Goal: Task Accomplishment & Management: Manage account settings

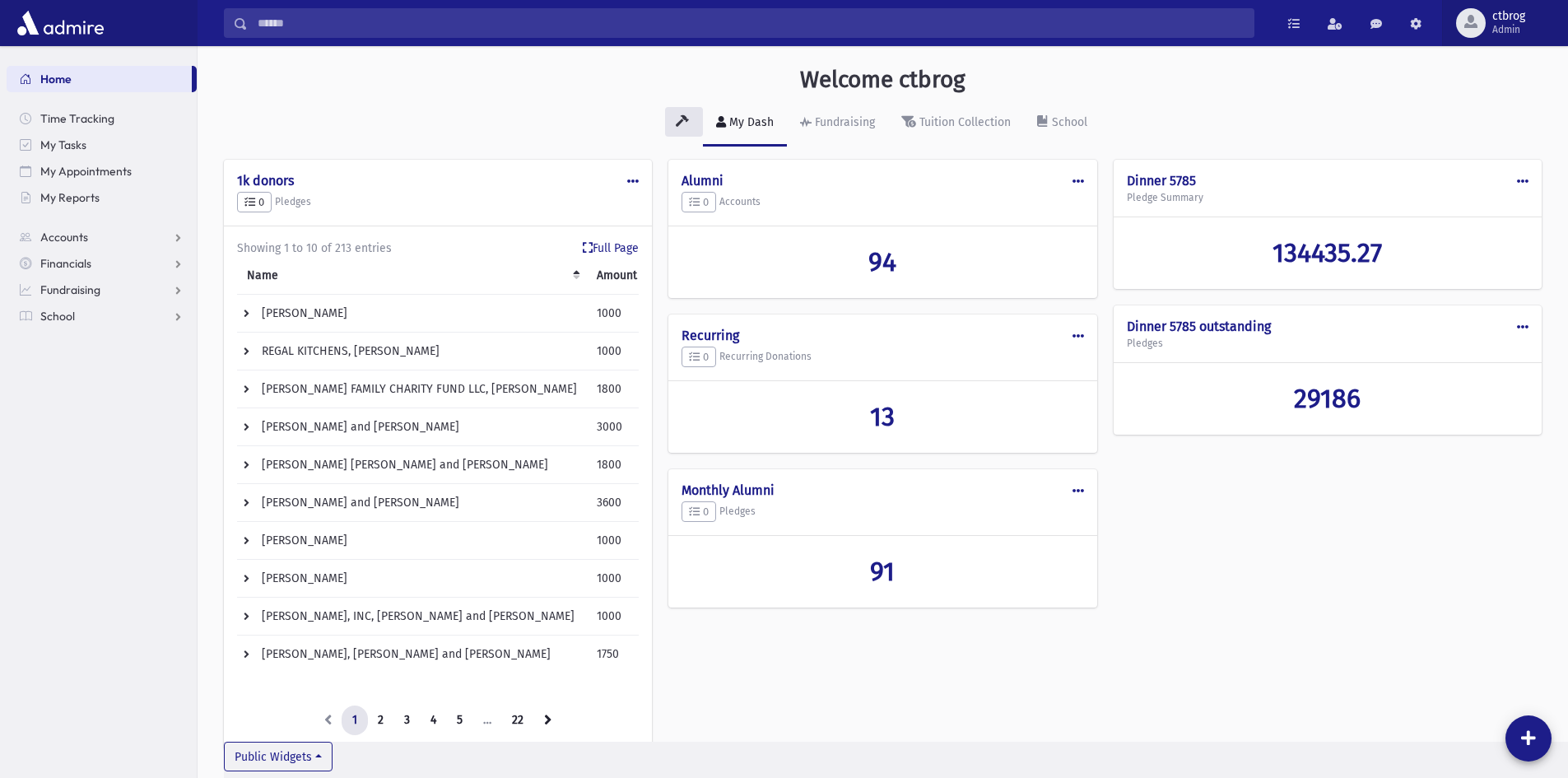
click at [1500, 20] on span "ctbrog" at bounding box center [1509, 16] width 33 height 13
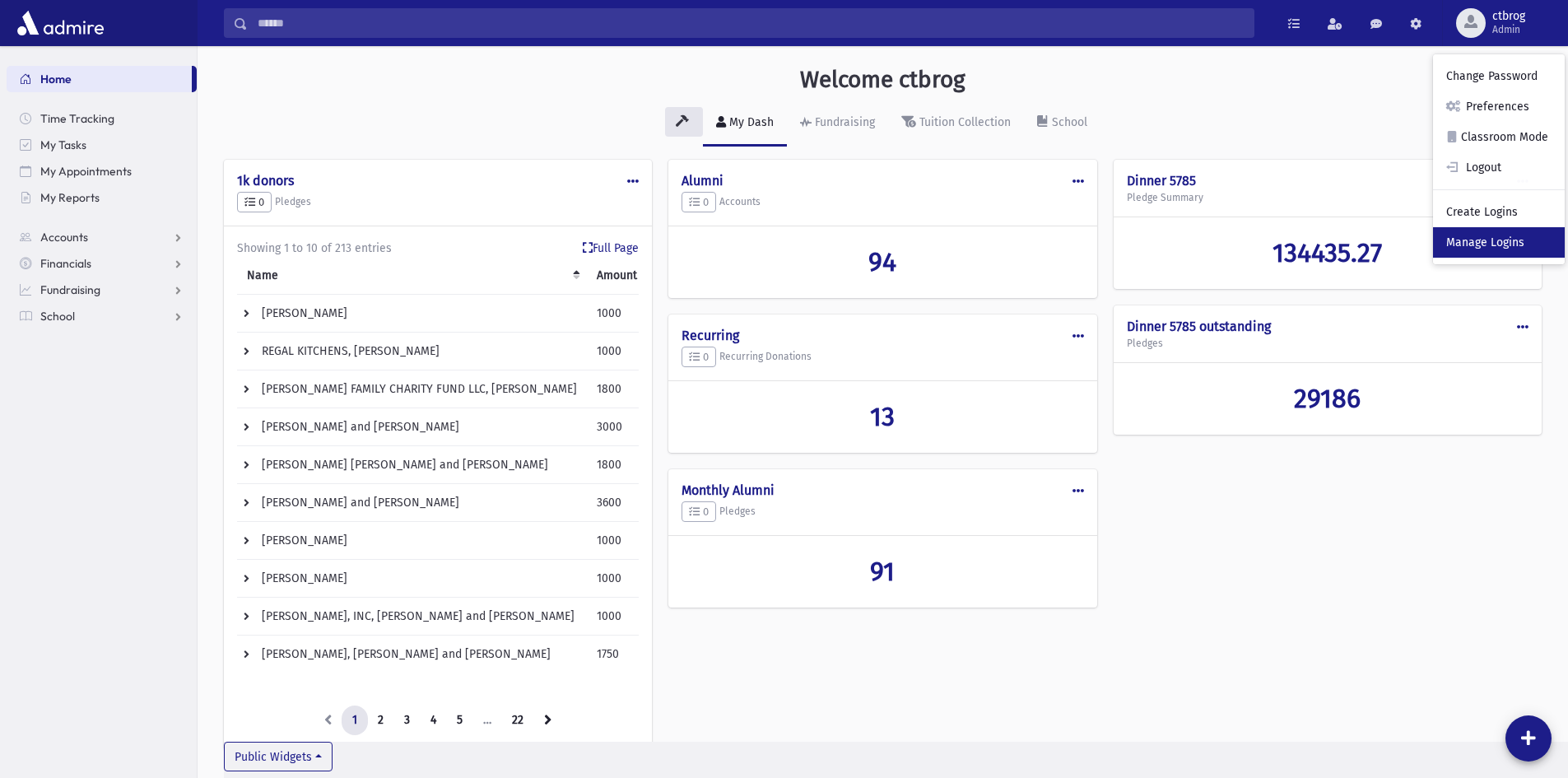
click at [1487, 243] on link "Manage Logins" at bounding box center [1499, 242] width 132 height 31
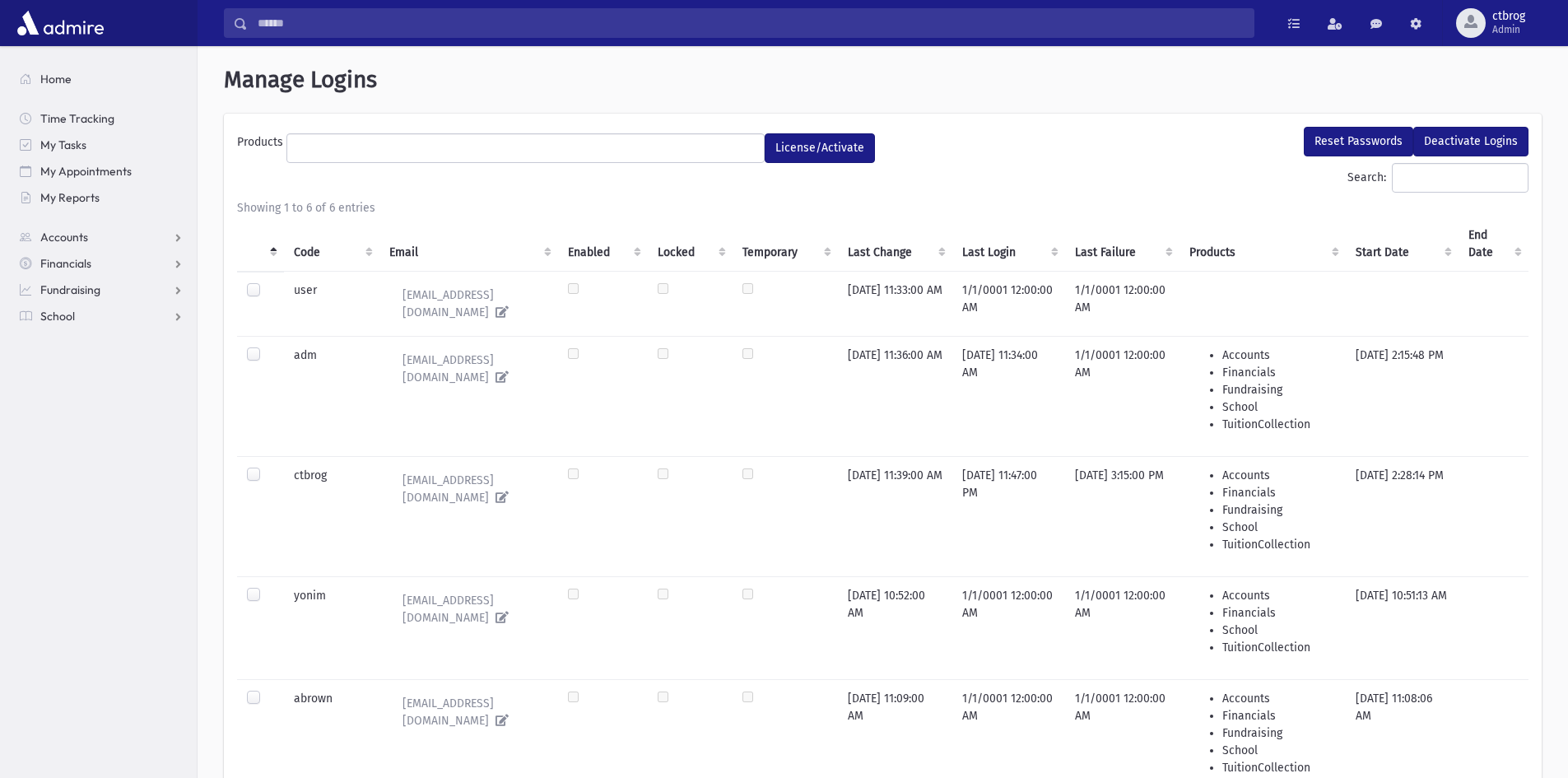
select select
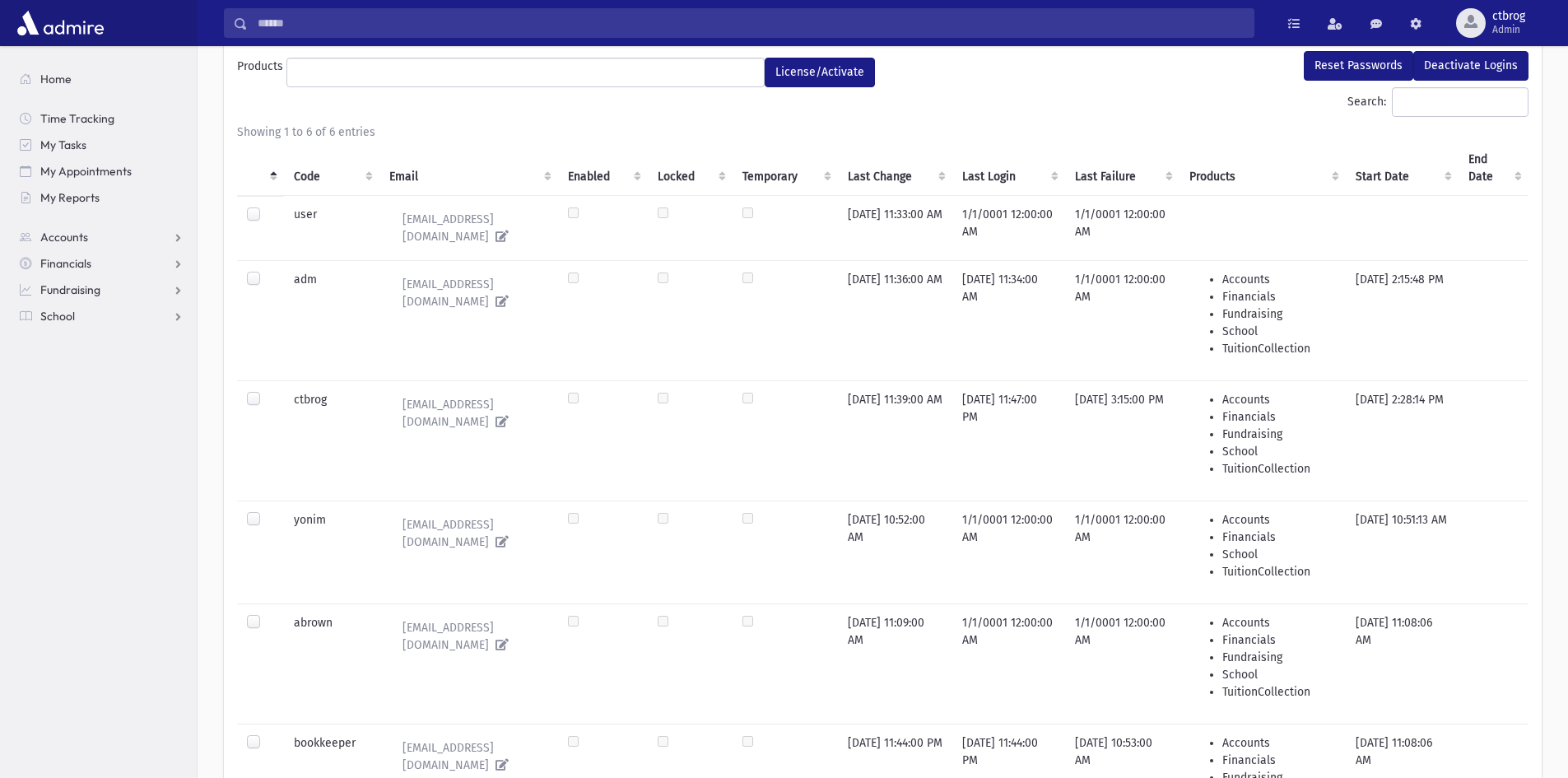
scroll to position [247, 0]
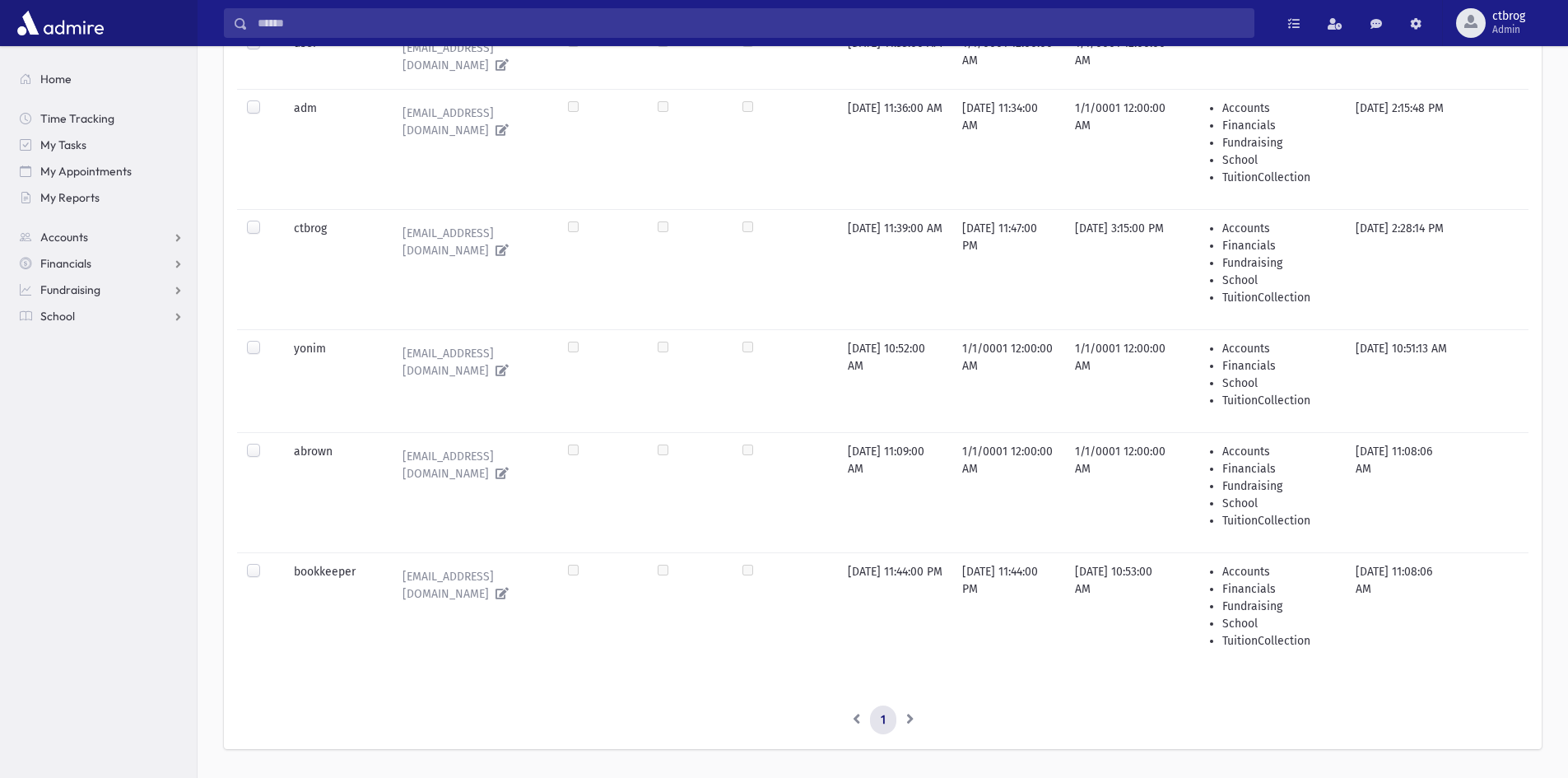
click at [266, 564] on label at bounding box center [266, 564] width 0 height 0
click at [509, 588] on icon at bounding box center [499, 593] width 20 height 12
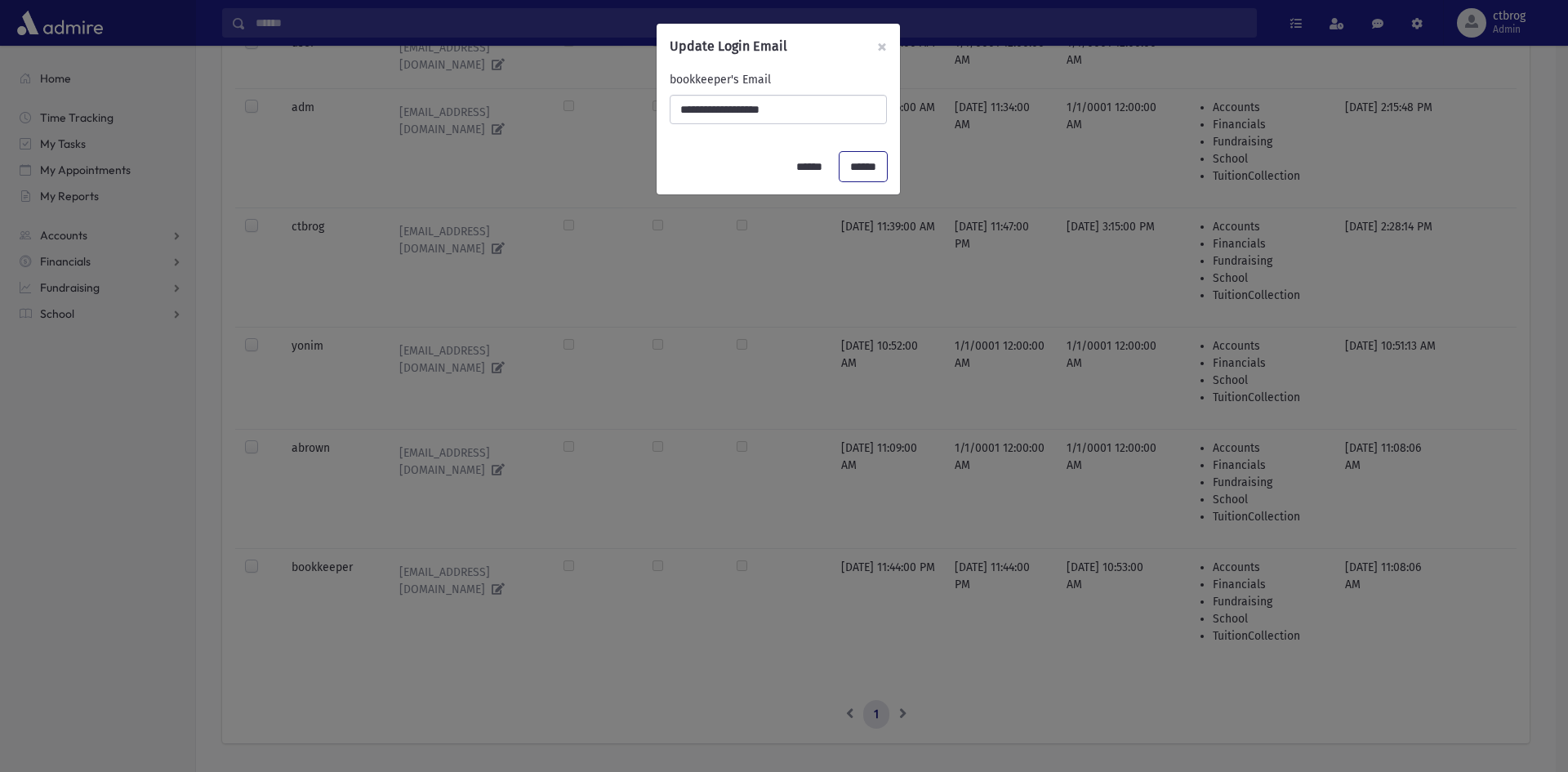
click at [856, 166] on input "******" at bounding box center [863, 166] width 48 height 30
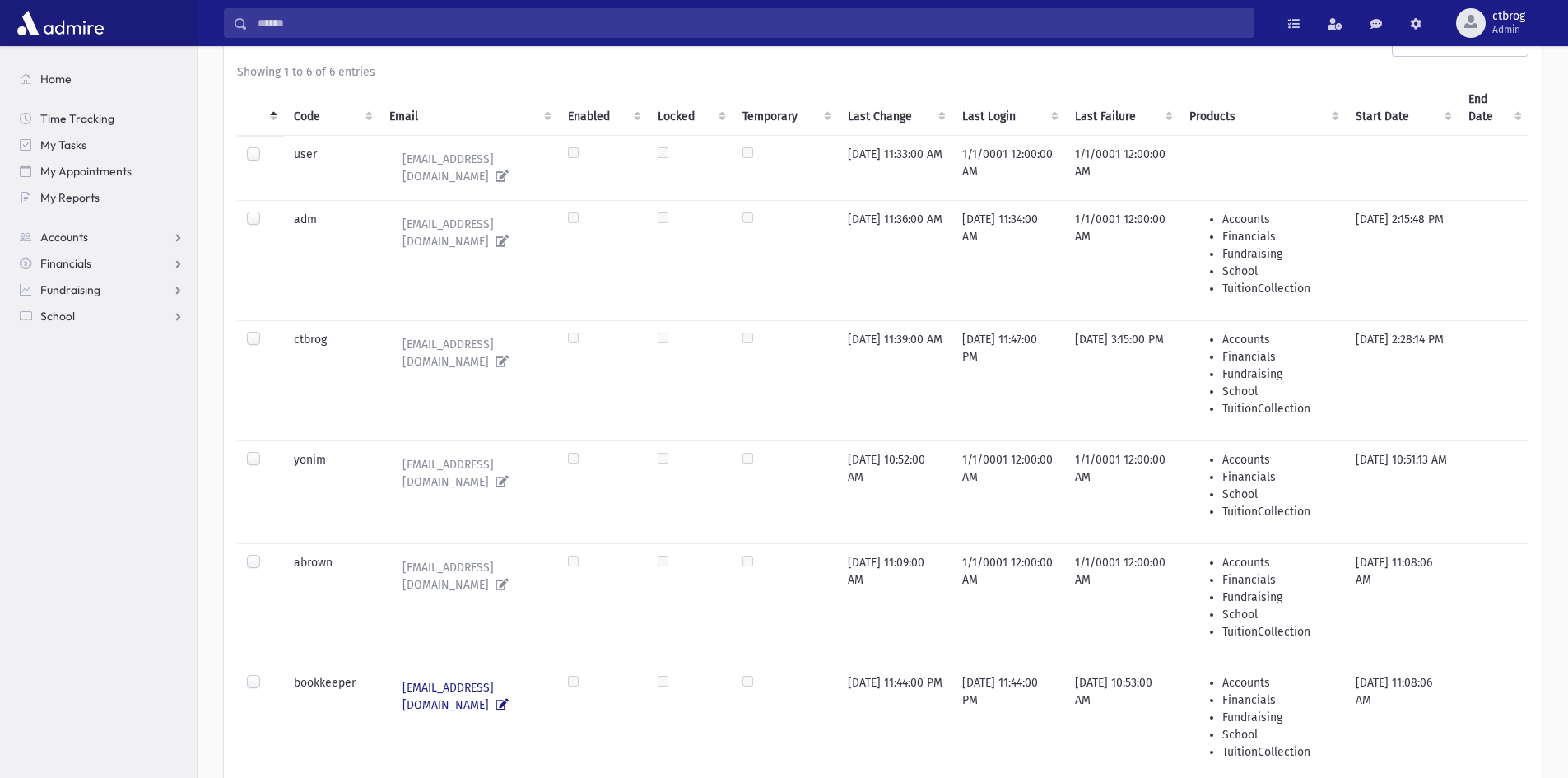
scroll to position [117, 0]
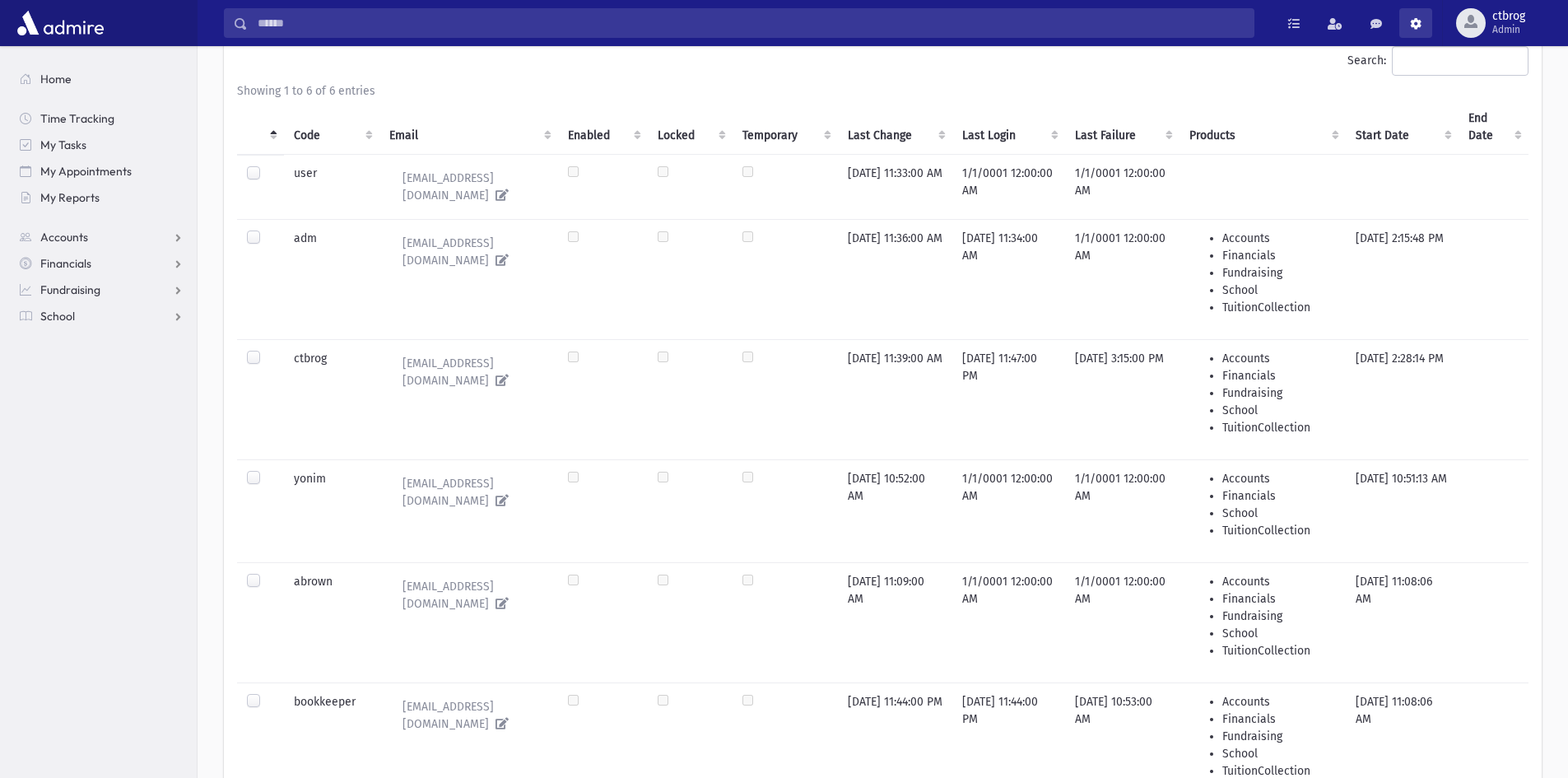
click at [1419, 31] on link at bounding box center [1416, 23] width 33 height 30
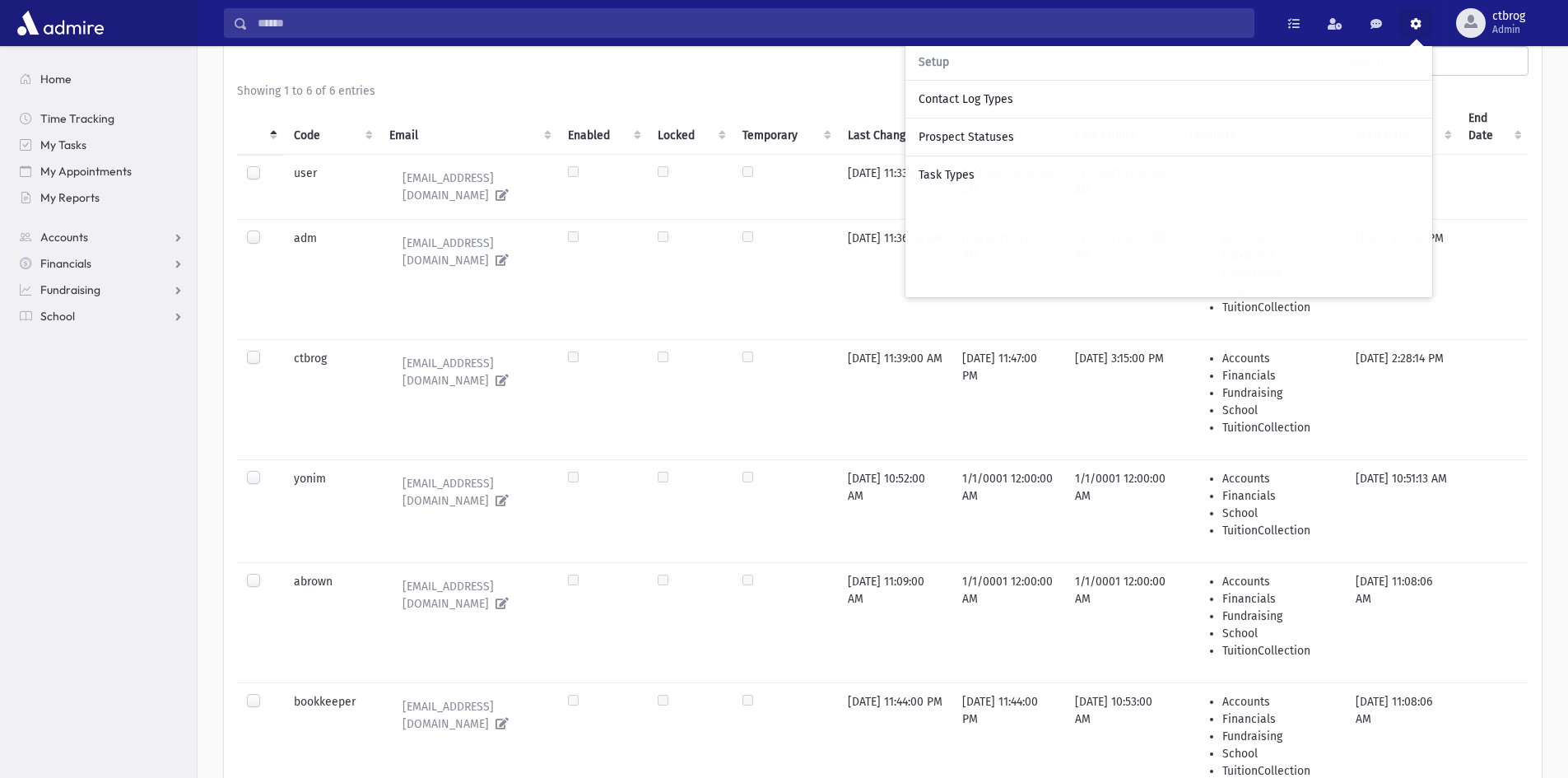
click at [1414, 31] on link at bounding box center [1416, 23] width 33 height 30
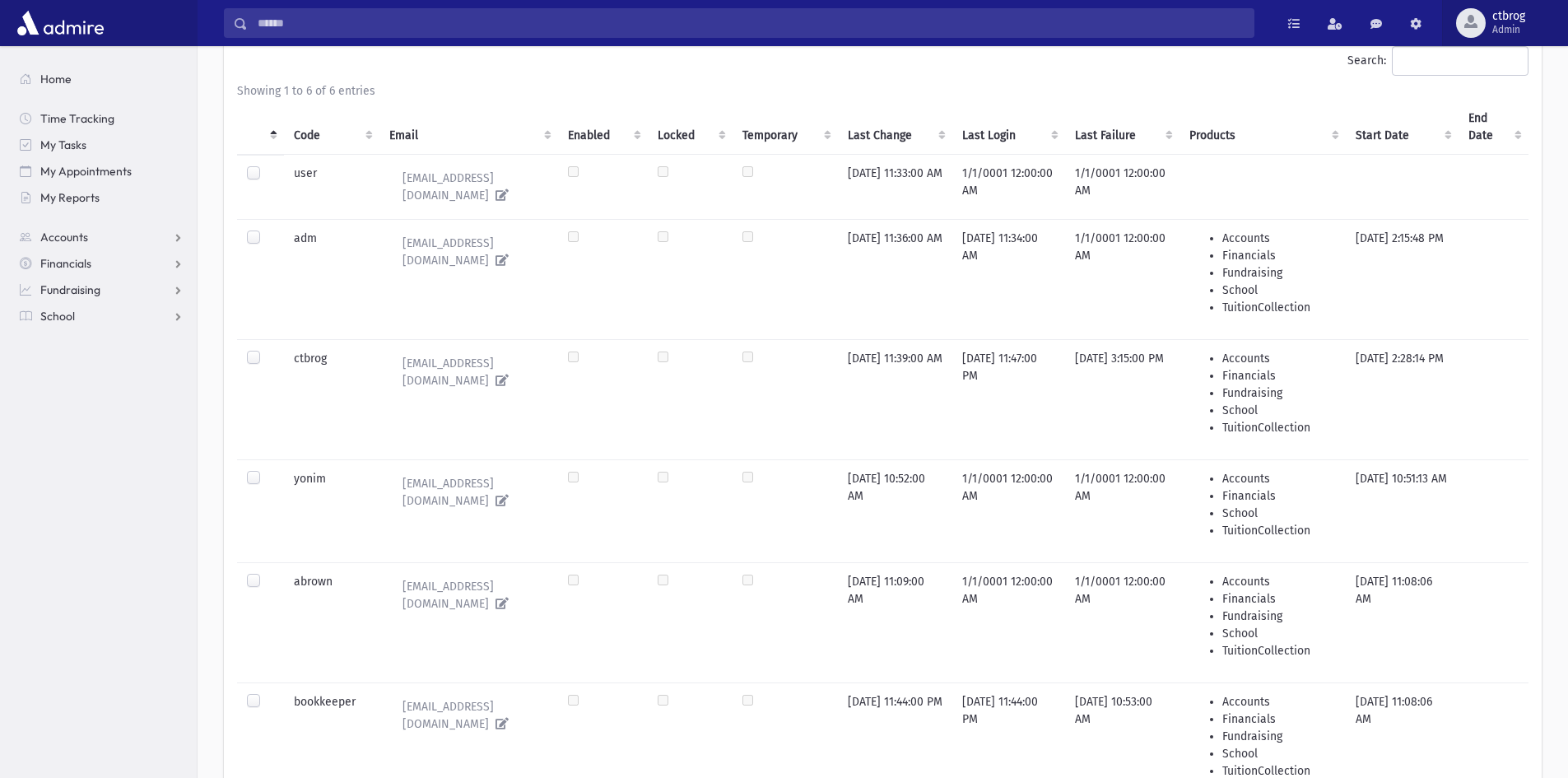
click at [1509, 26] on span "Admin" at bounding box center [1509, 30] width 33 height 13
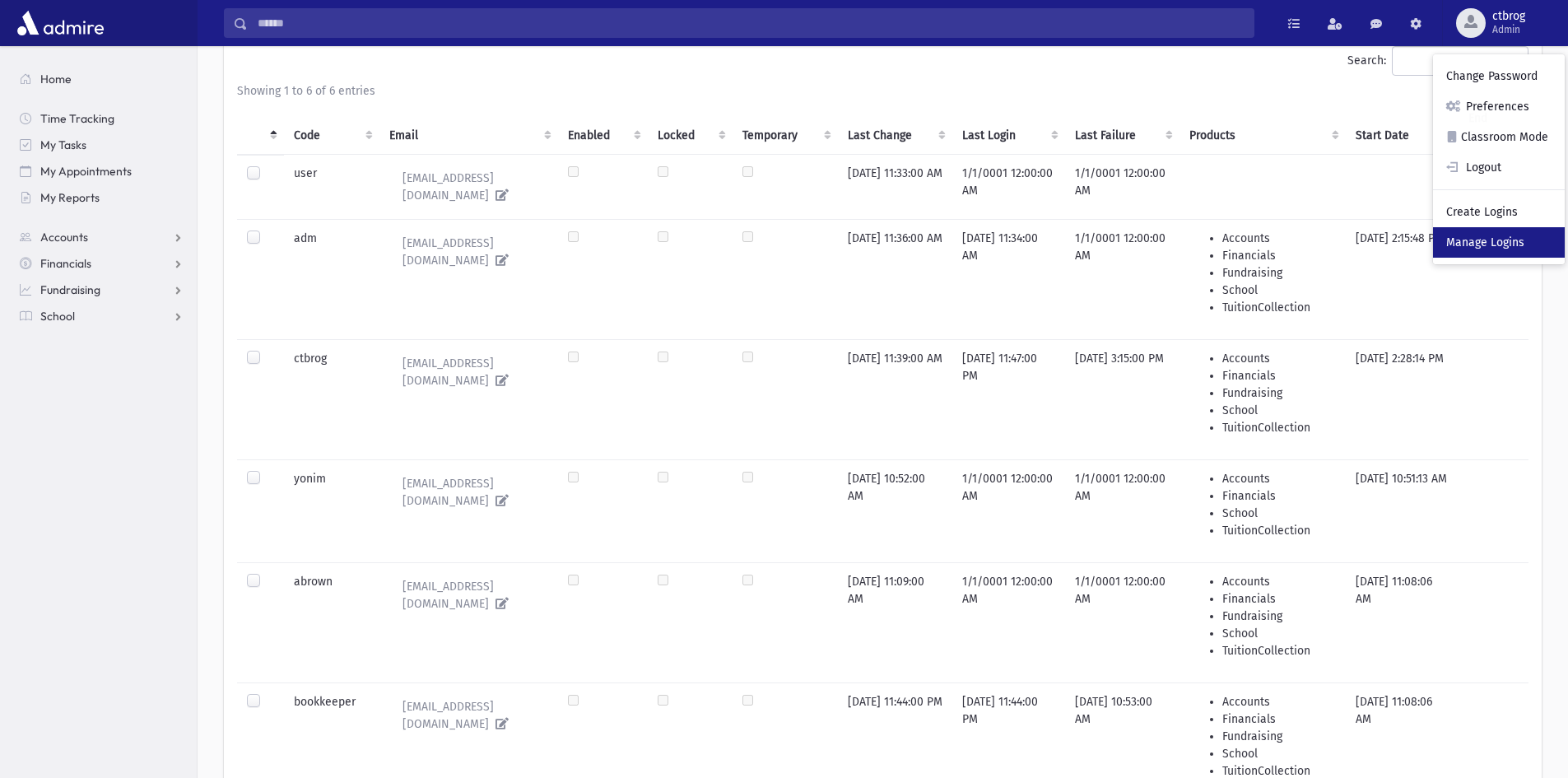
click at [1490, 238] on link "Manage Logins" at bounding box center [1499, 242] width 132 height 31
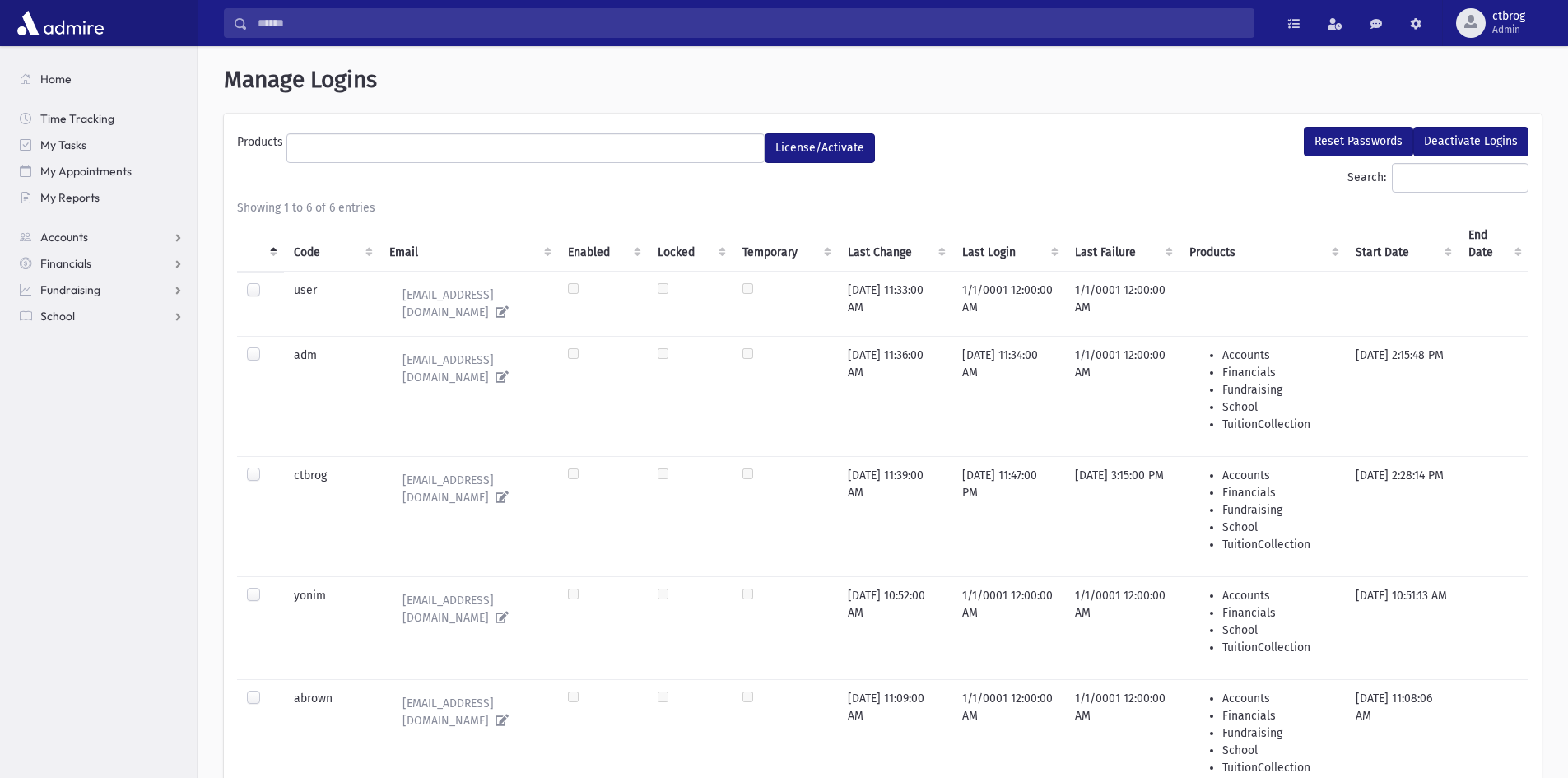
select select
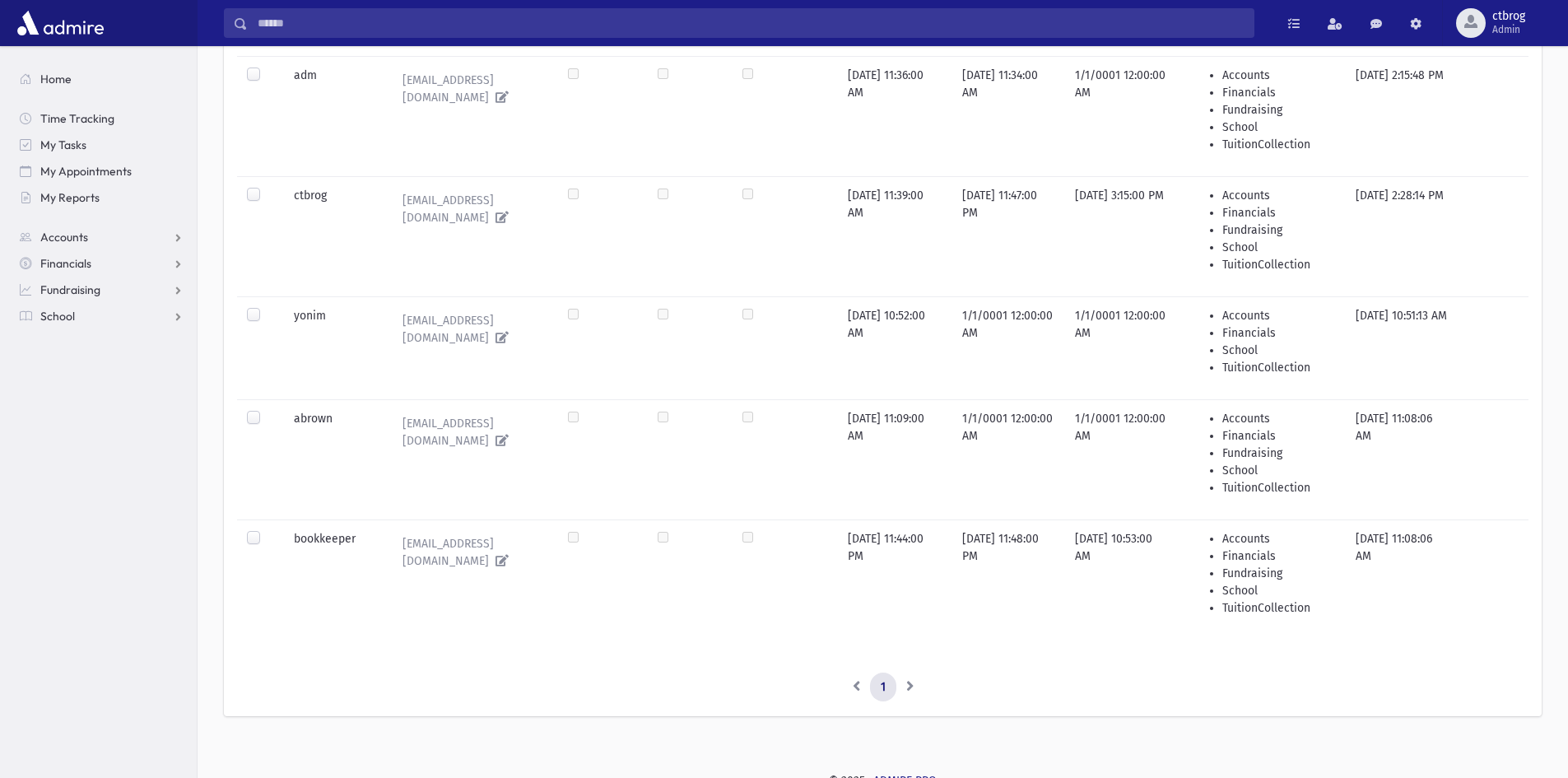
scroll to position [282, 0]
click at [1512, 18] on span "ctbrog" at bounding box center [1509, 16] width 33 height 13
click at [1506, 102] on link "Preferences" at bounding box center [1499, 107] width 132 height 31
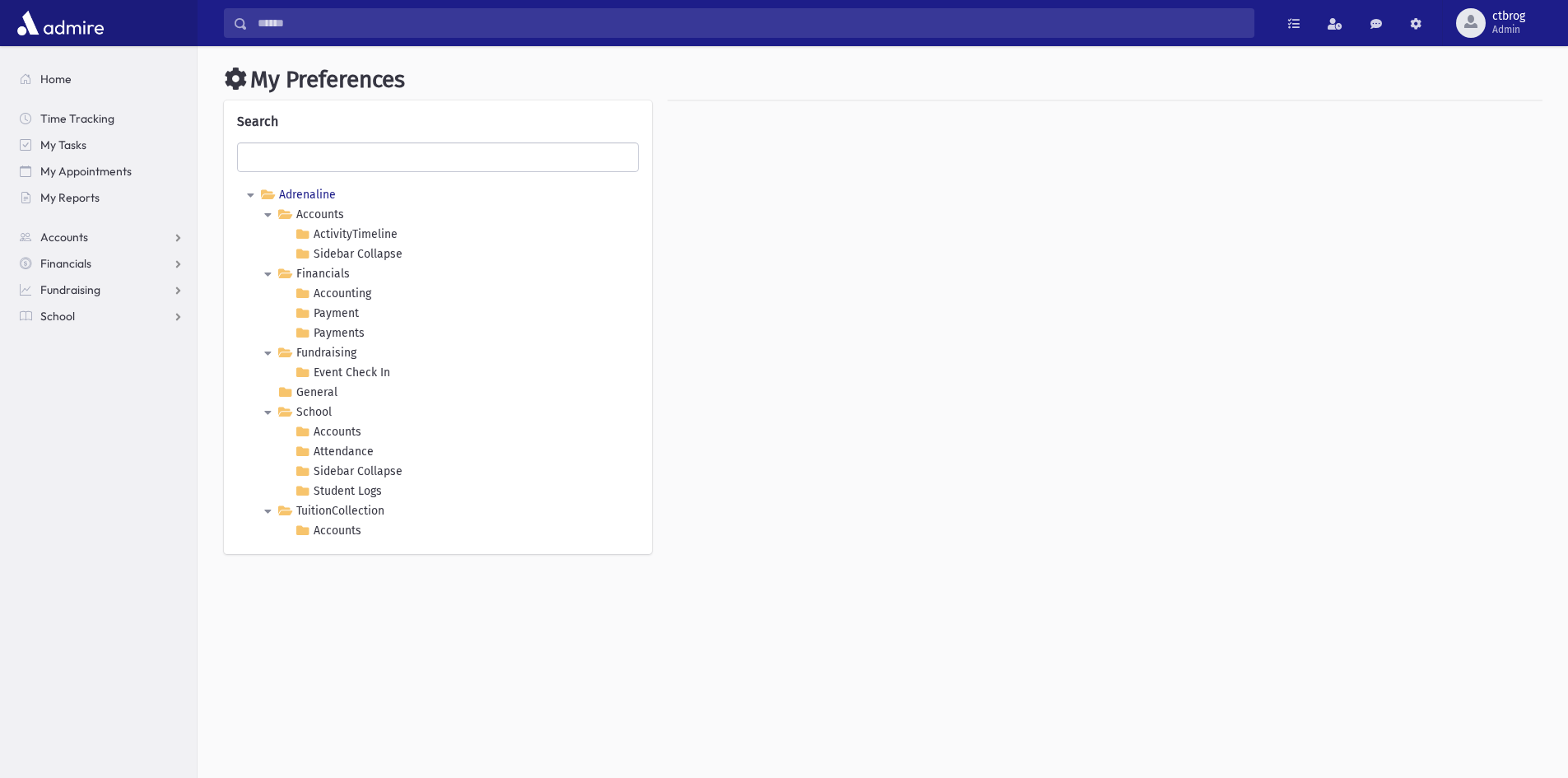
click at [313, 190] on link "Adrenaline" at bounding box center [298, 195] width 83 height 20
click at [251, 194] on icon at bounding box center [247, 195] width 20 height 20
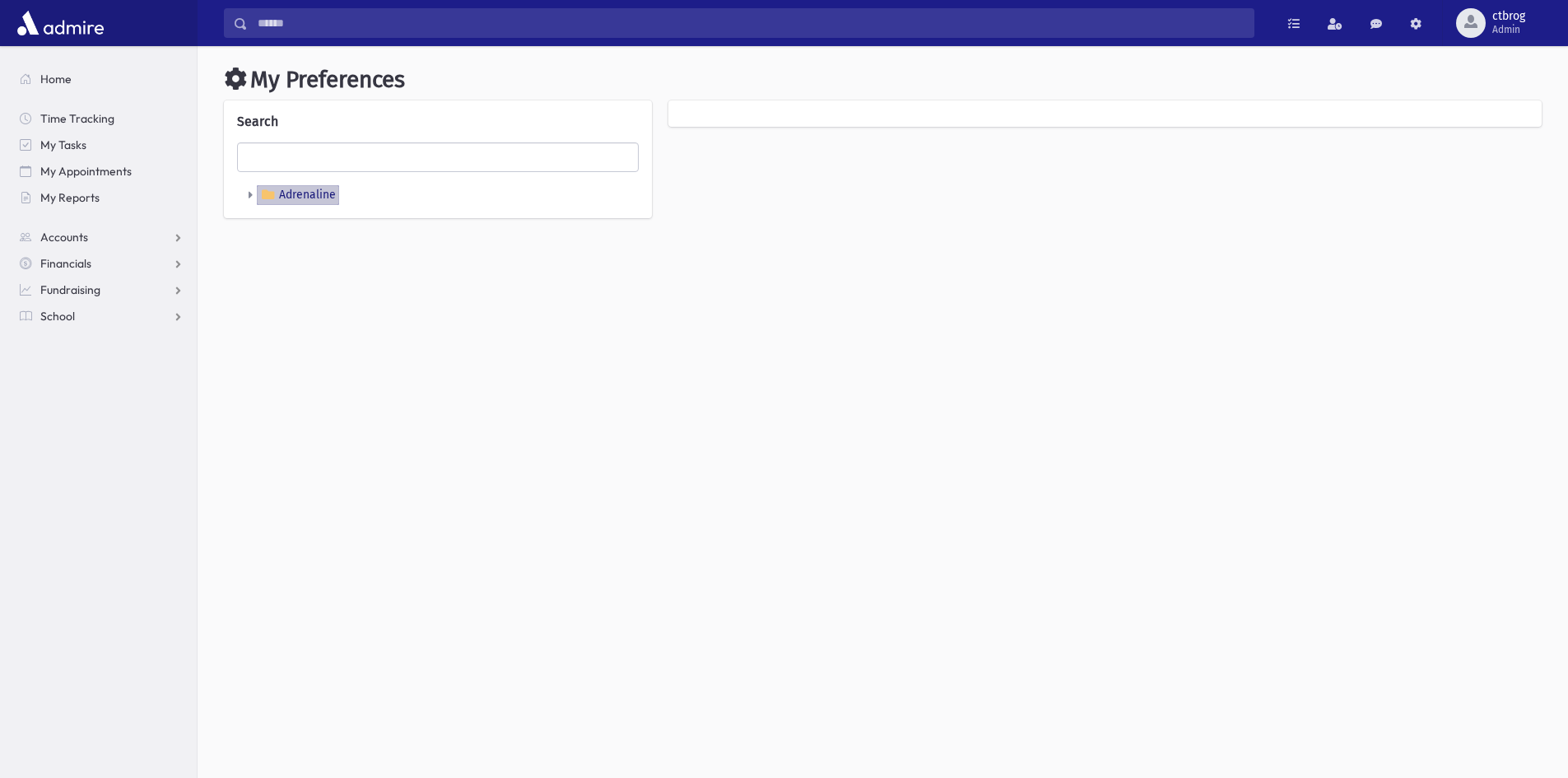
click at [251, 194] on icon at bounding box center [247, 195] width 20 height 20
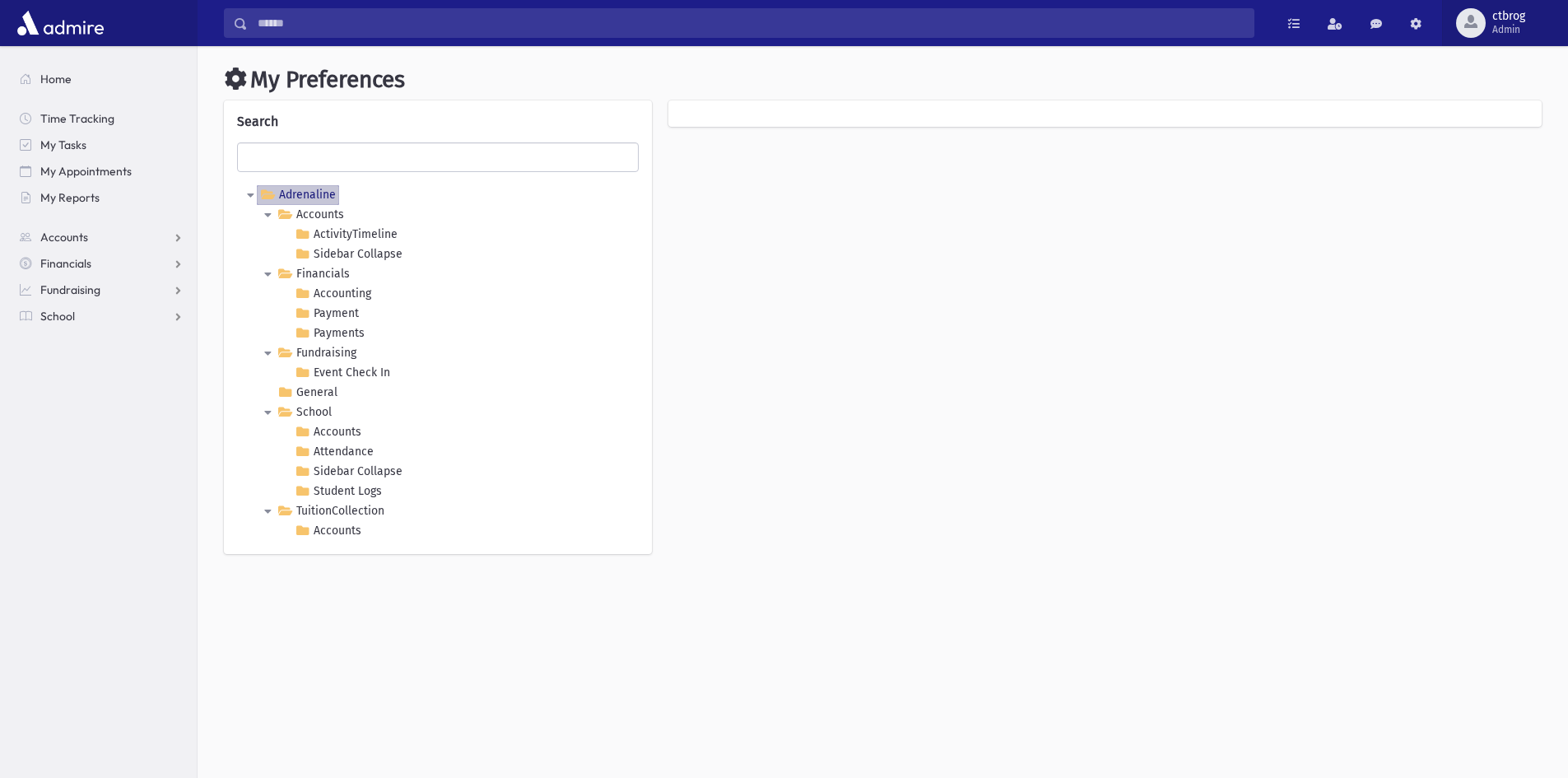
click at [1520, 22] on span "ctbrog" at bounding box center [1509, 16] width 33 height 13
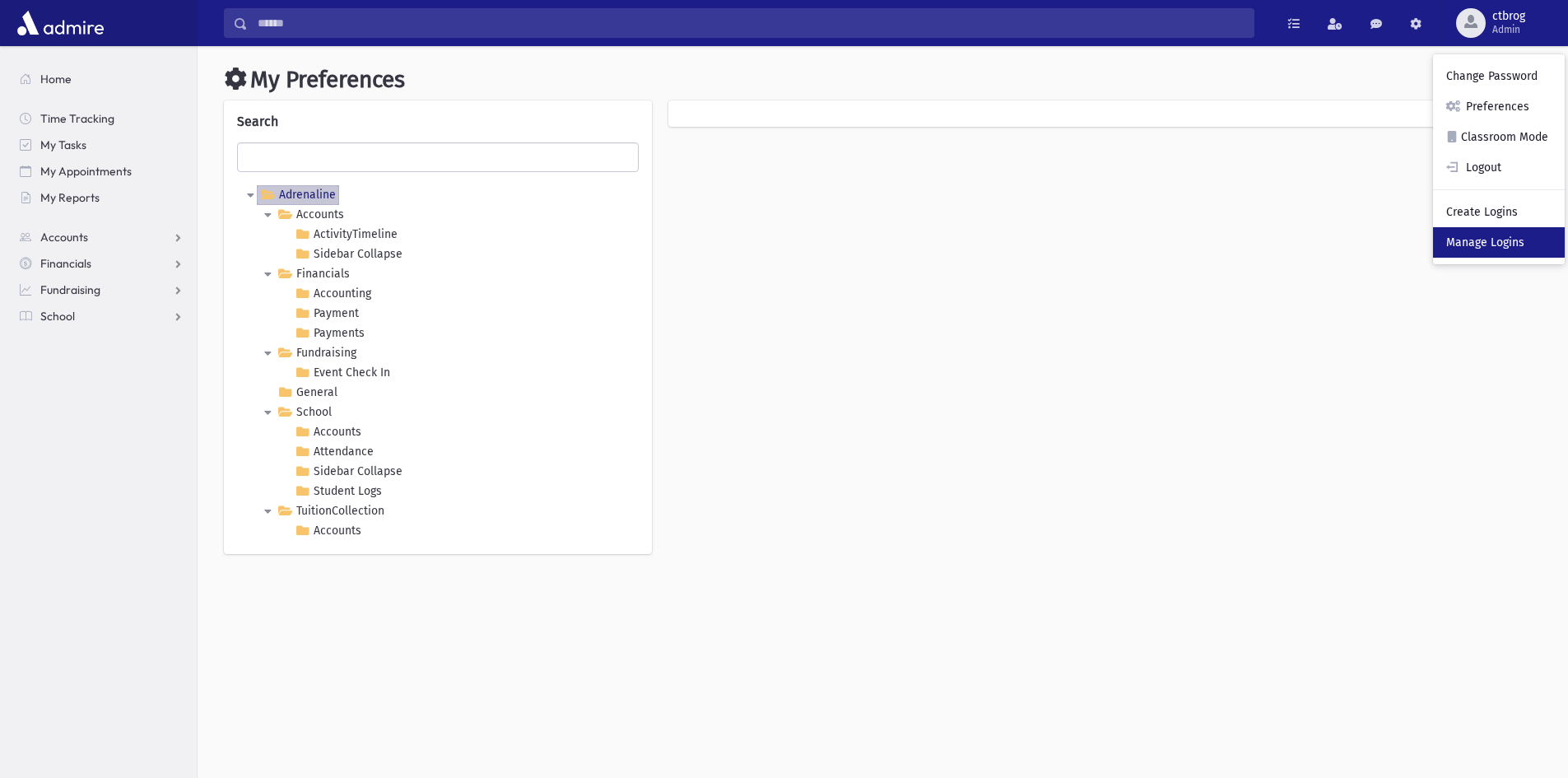
click at [1480, 250] on link "Manage Logins" at bounding box center [1499, 242] width 132 height 31
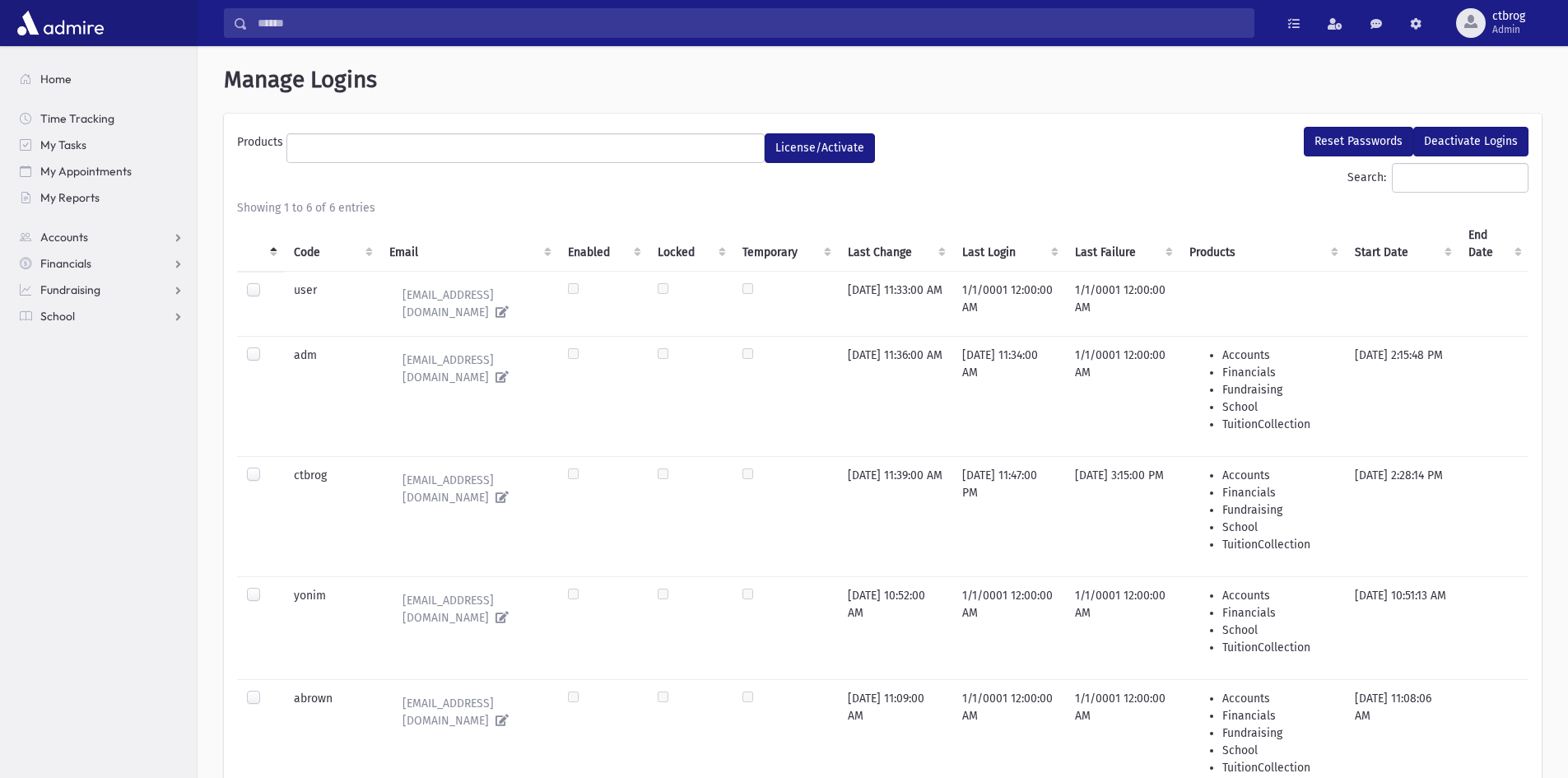
select select
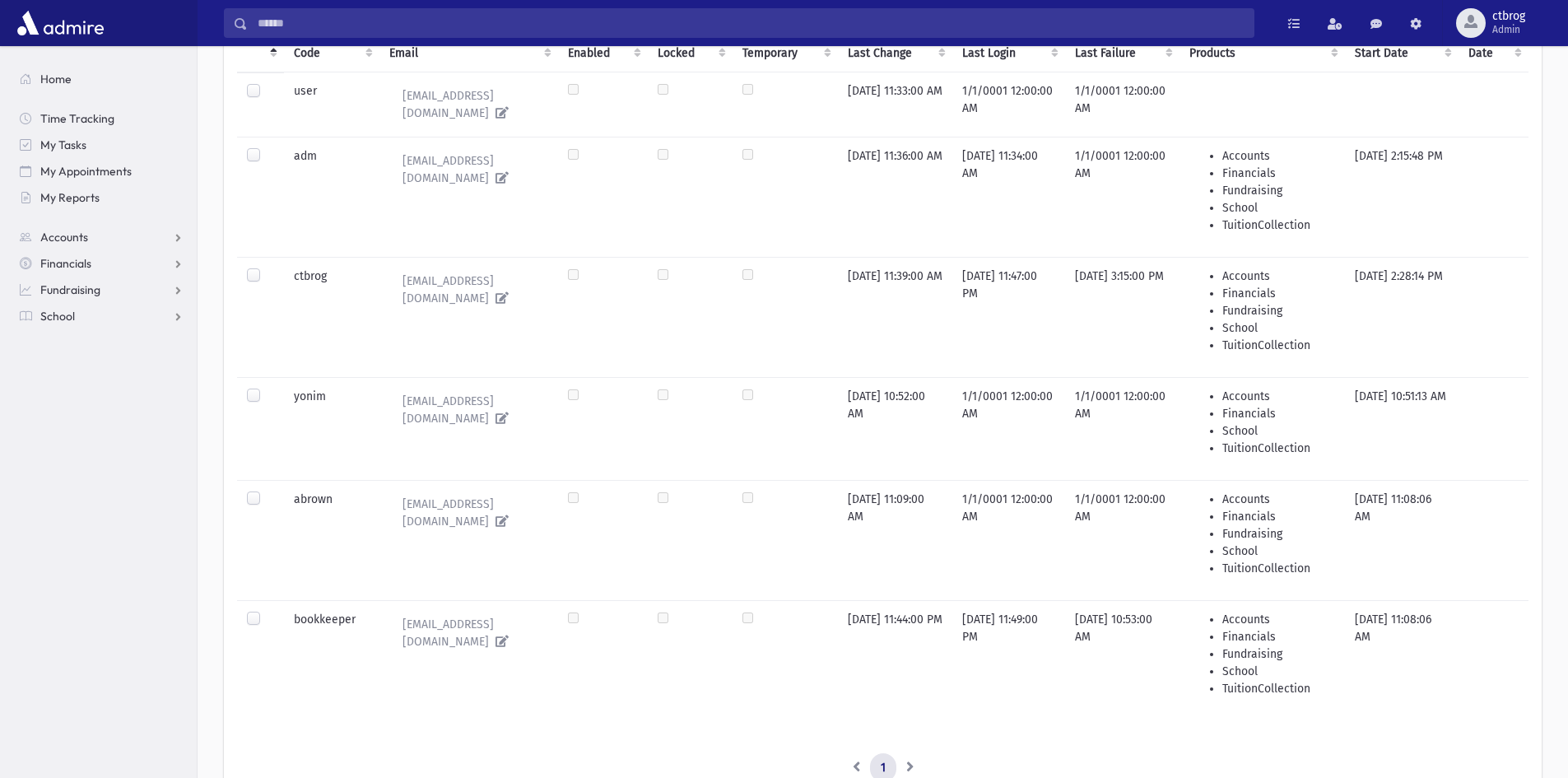
scroll to position [282, 0]
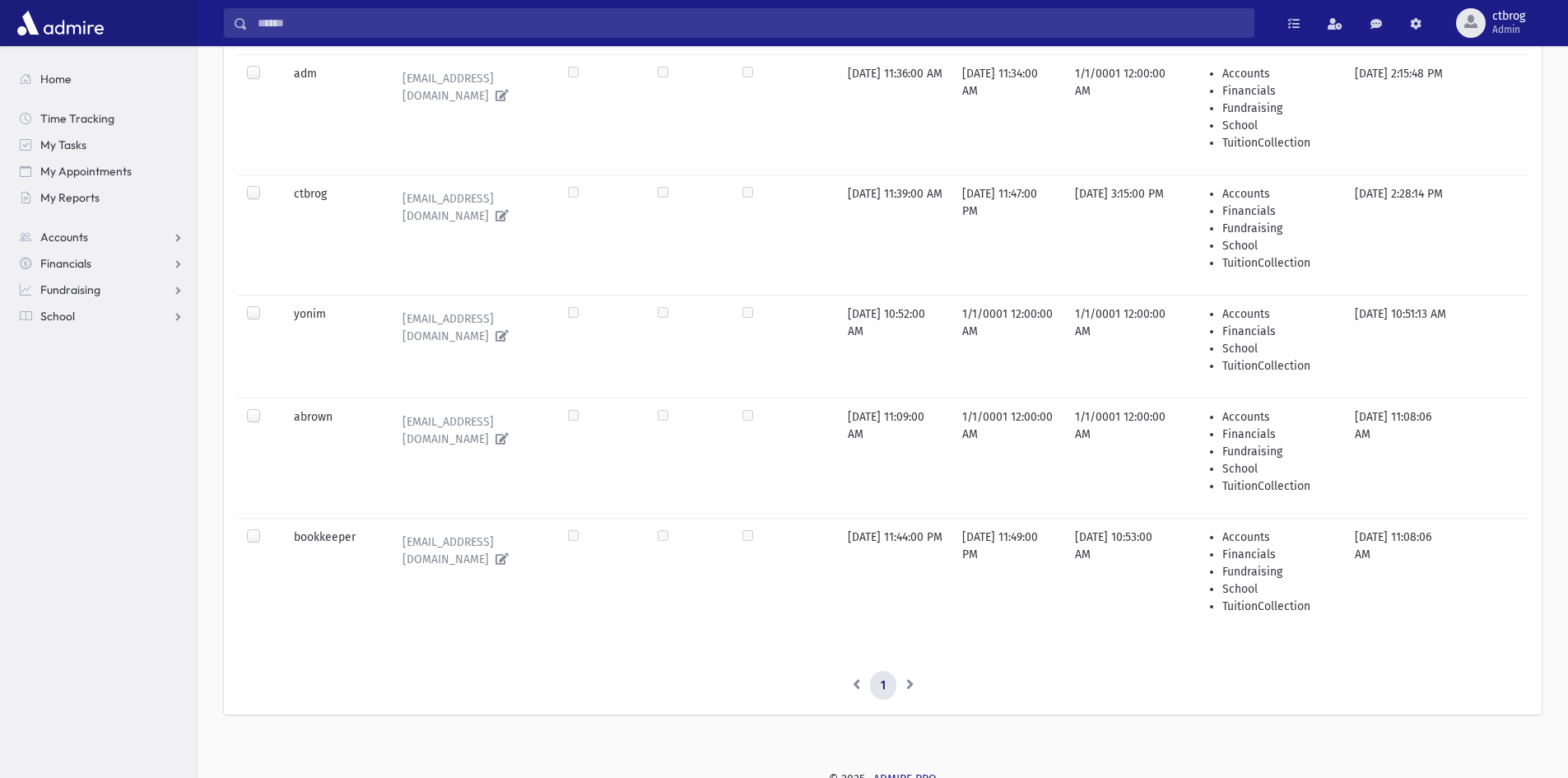
click at [266, 529] on label at bounding box center [266, 529] width 0 height 0
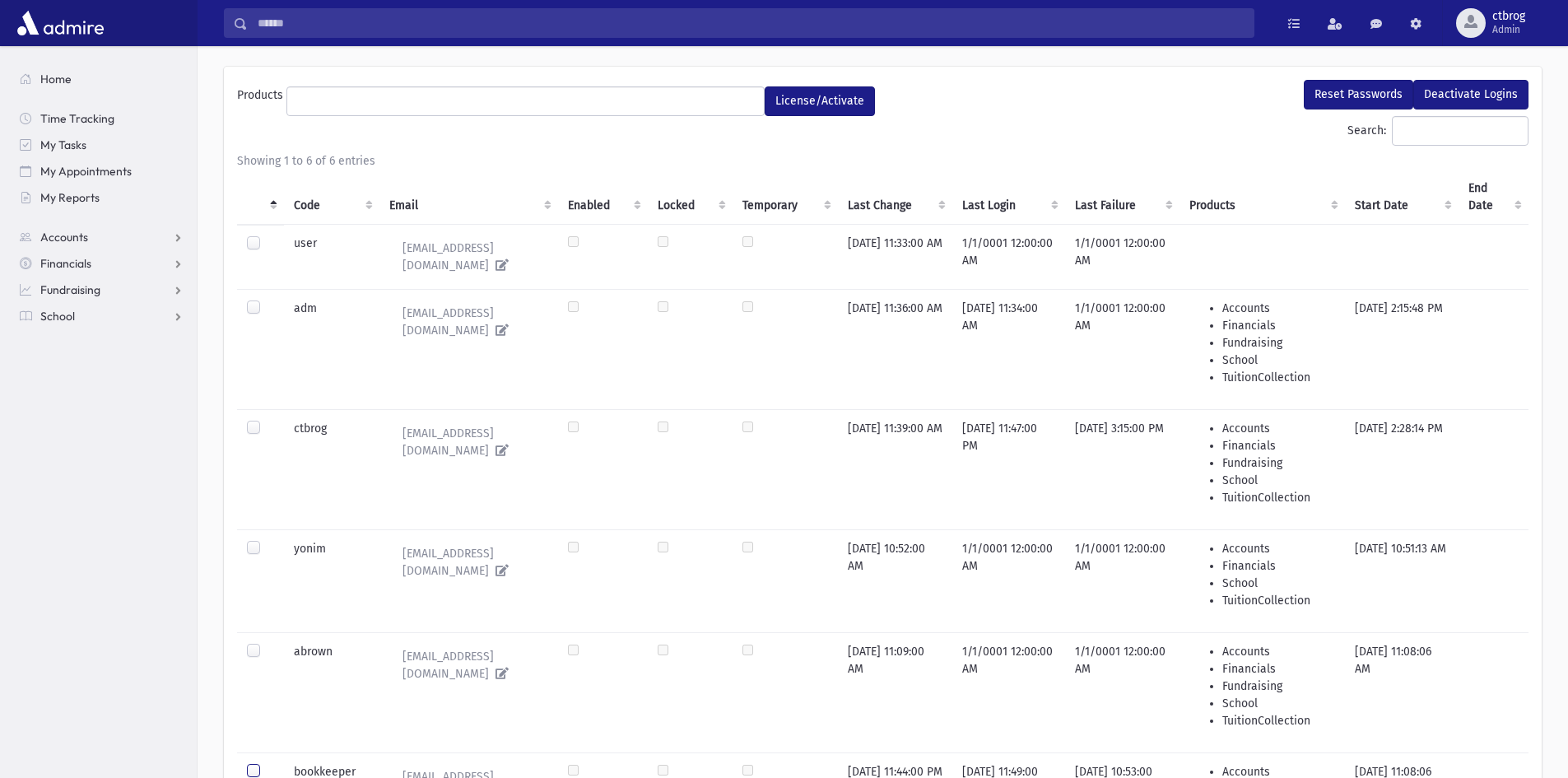
scroll to position [35, 0]
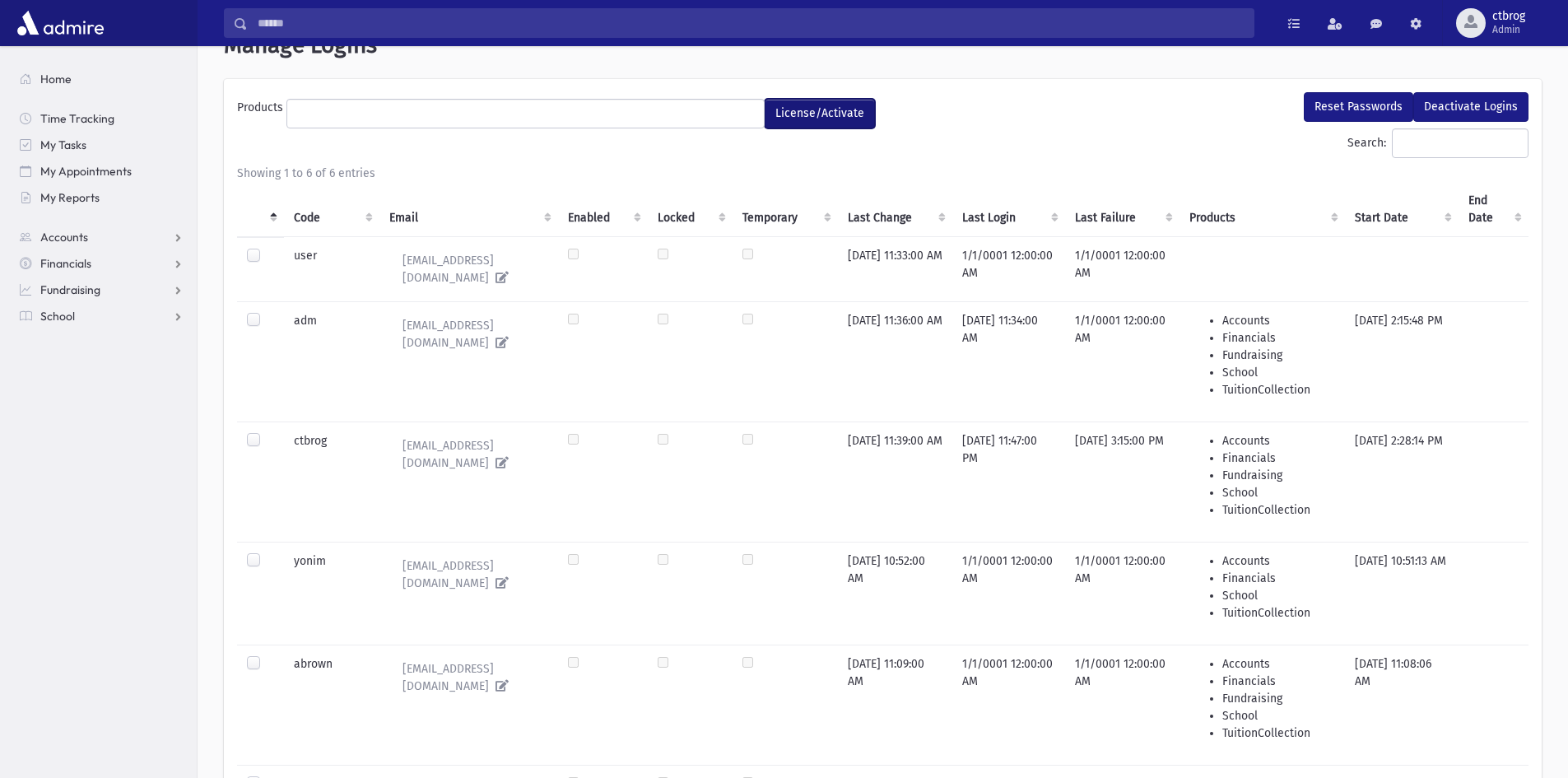
click at [834, 114] on button "License/Activate" at bounding box center [820, 113] width 111 height 30
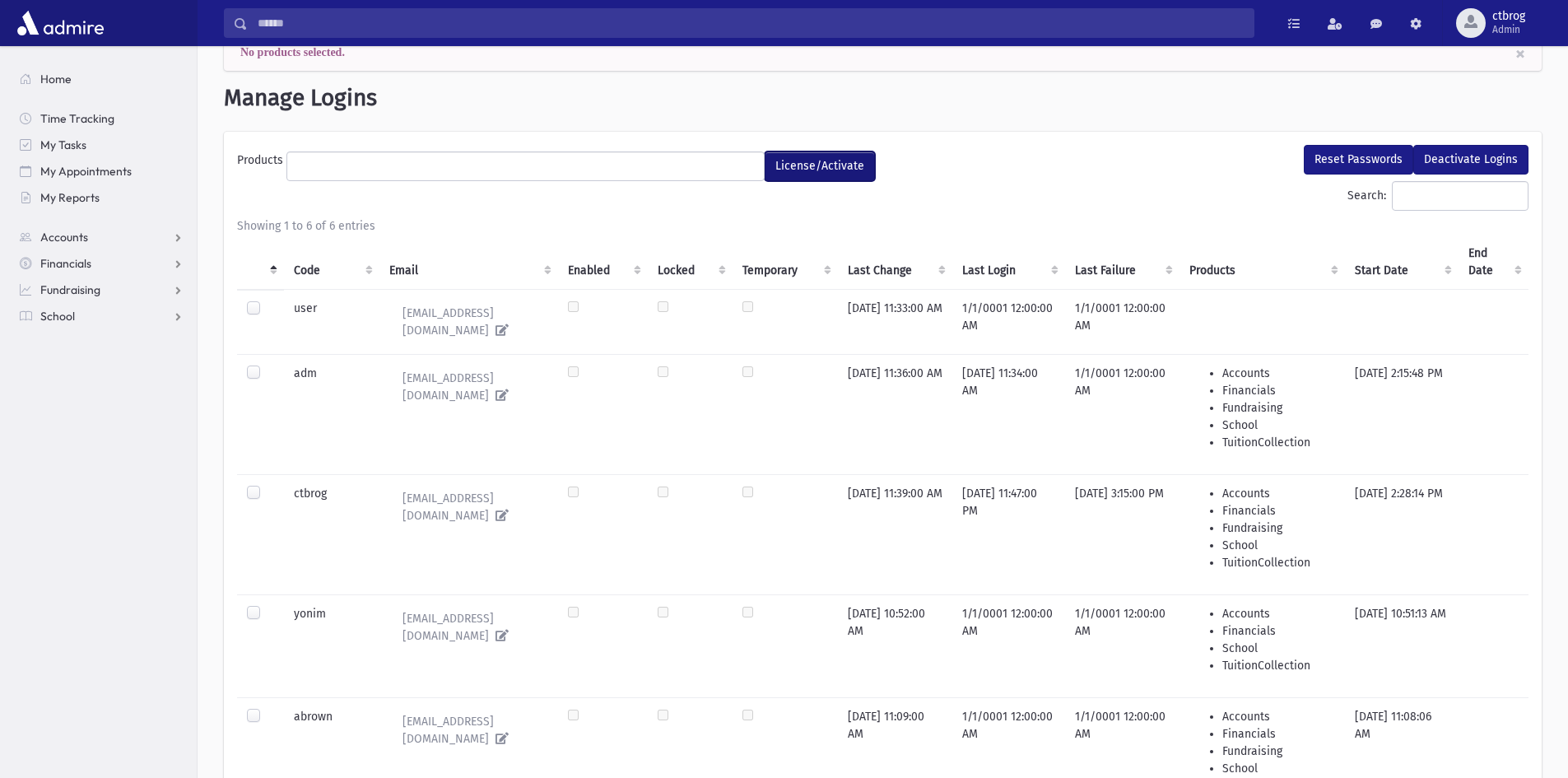
scroll to position [88, 0]
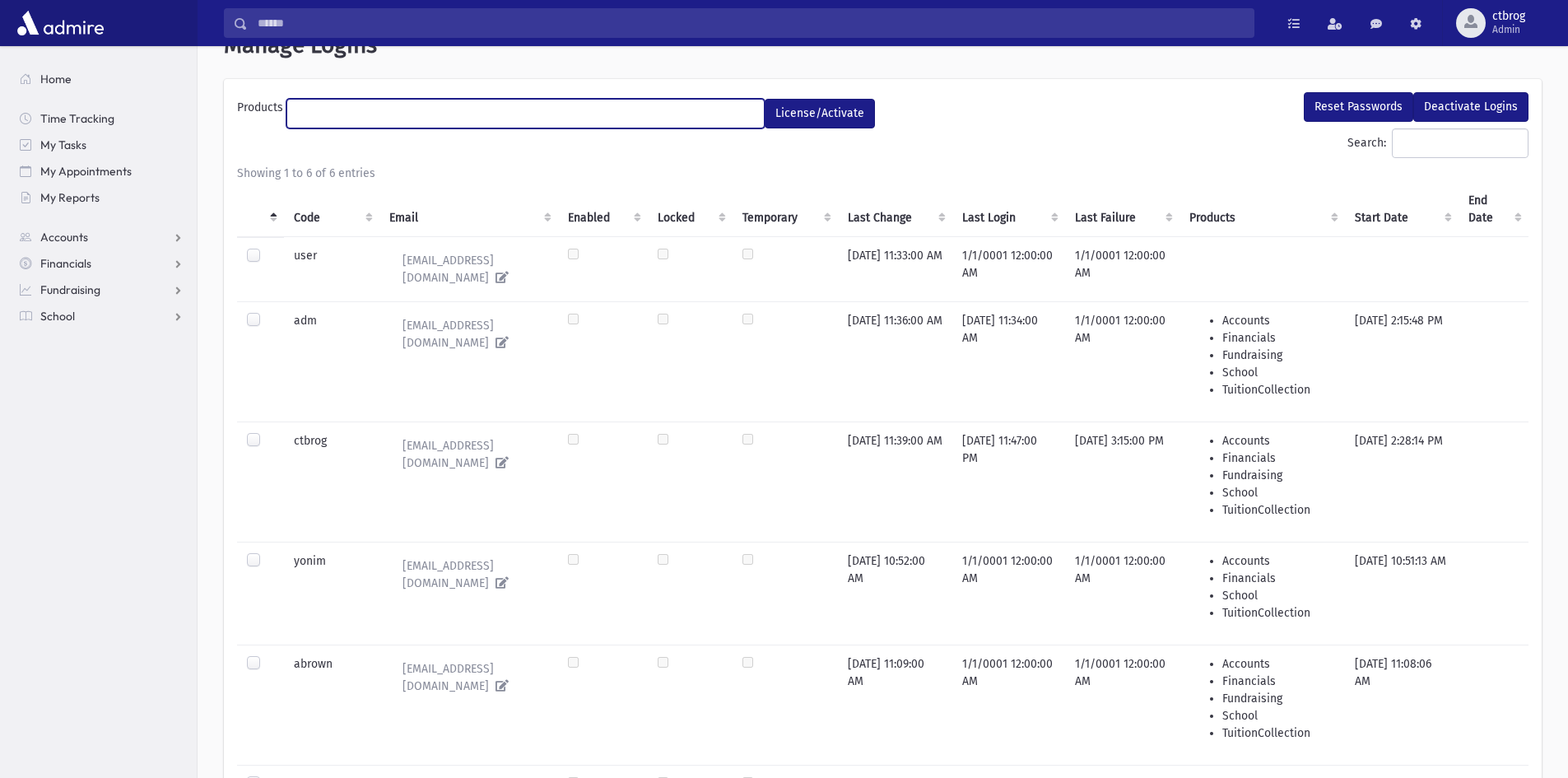
click at [713, 113] on ul at bounding box center [526, 113] width 477 height 25
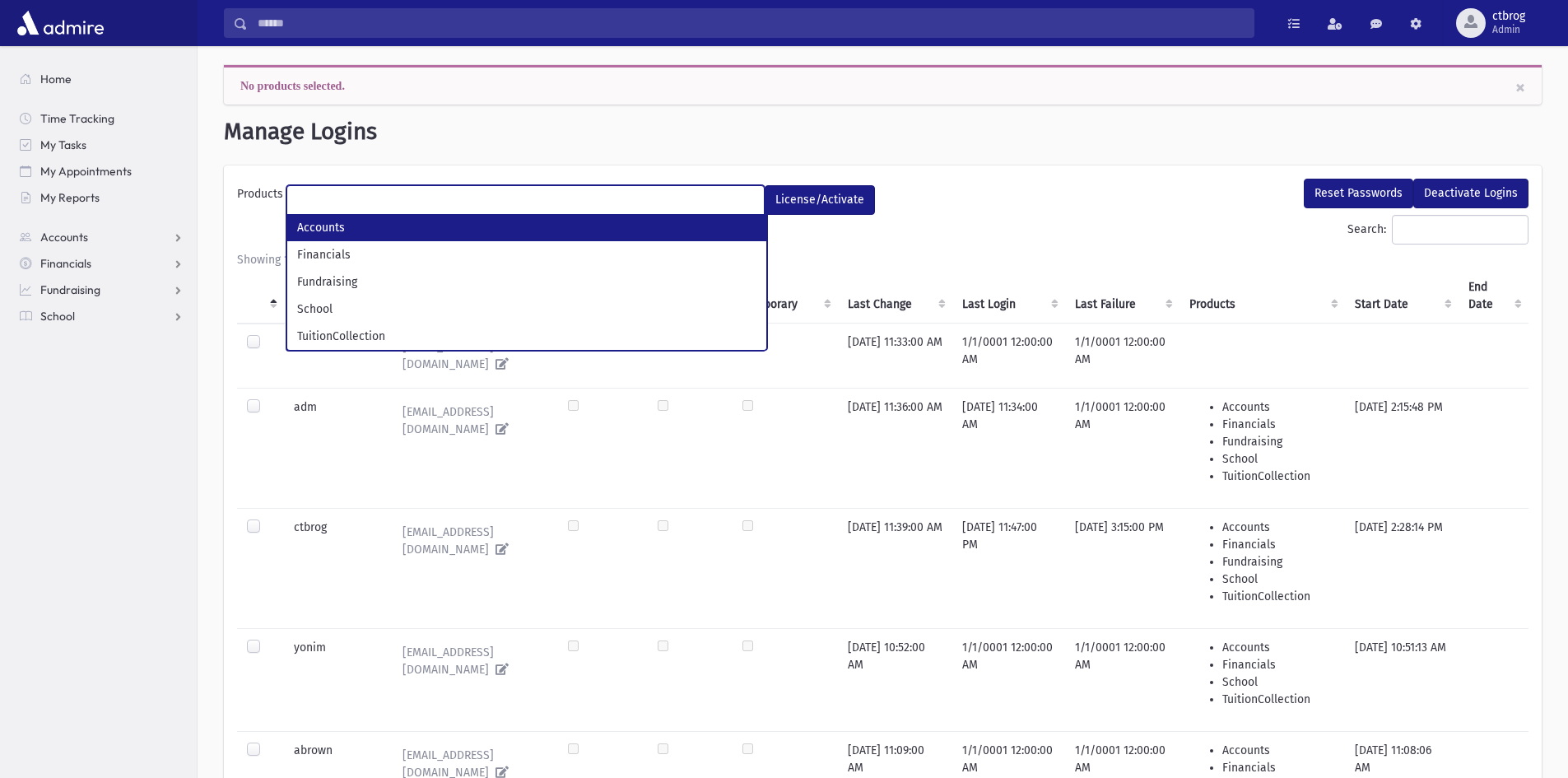
scroll to position [0, 0]
click at [988, 180] on div "Reset Passwords Deactivate Logins" at bounding box center [1210, 198] width 655 height 37
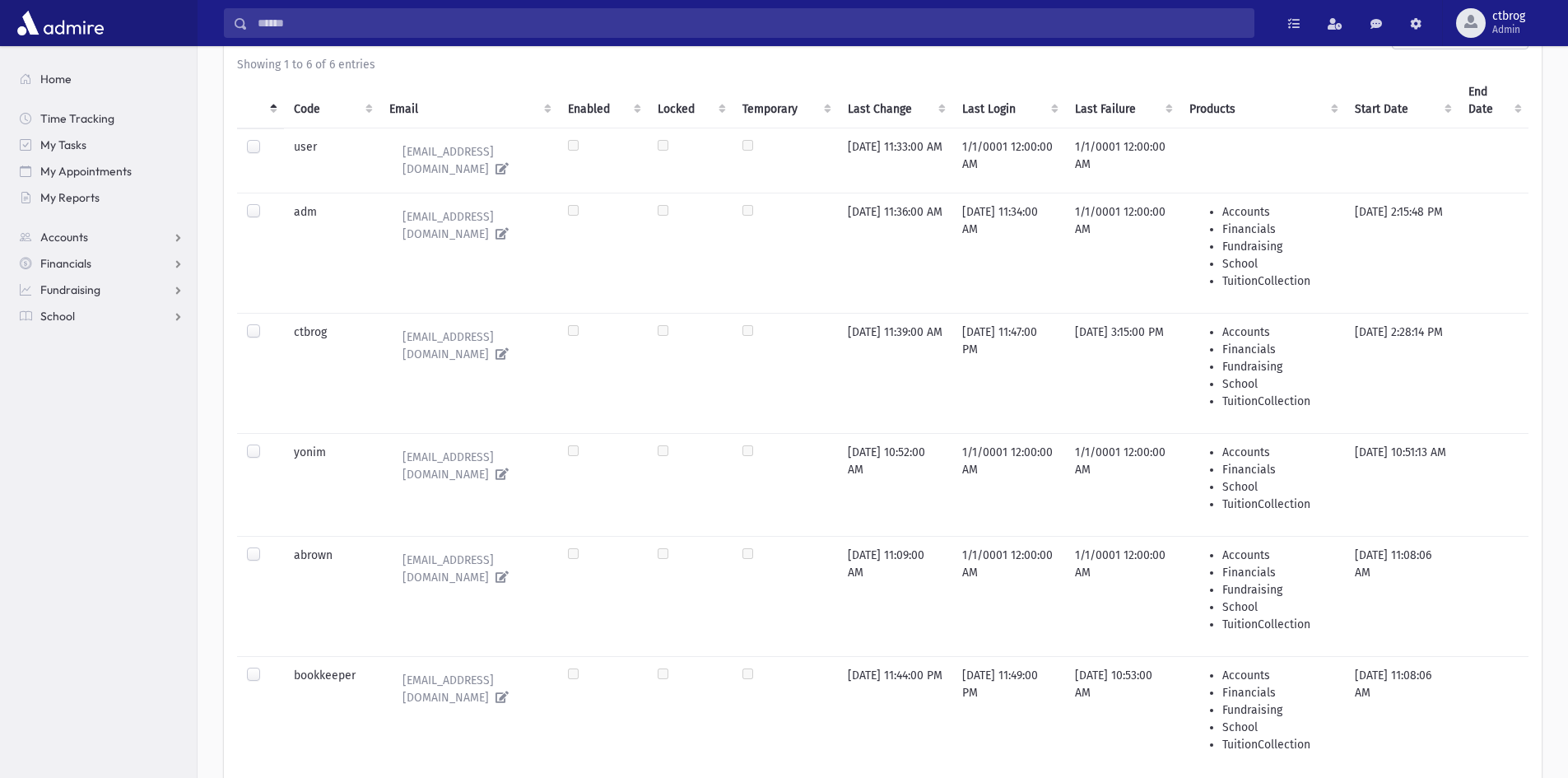
scroll to position [247, 0]
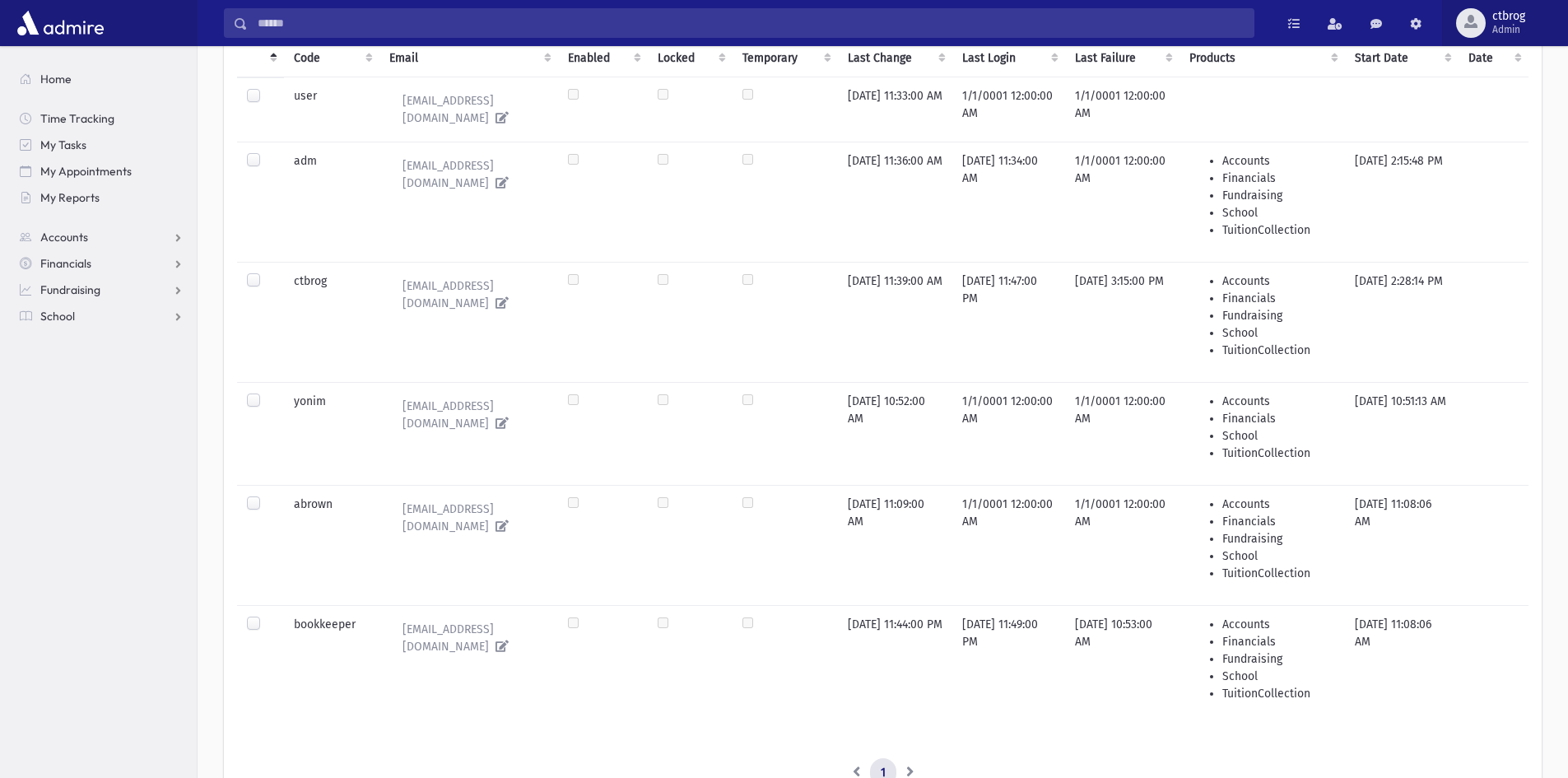
click at [1504, 26] on span "Admin" at bounding box center [1509, 30] width 33 height 13
